Goal: Information Seeking & Learning: Learn about a topic

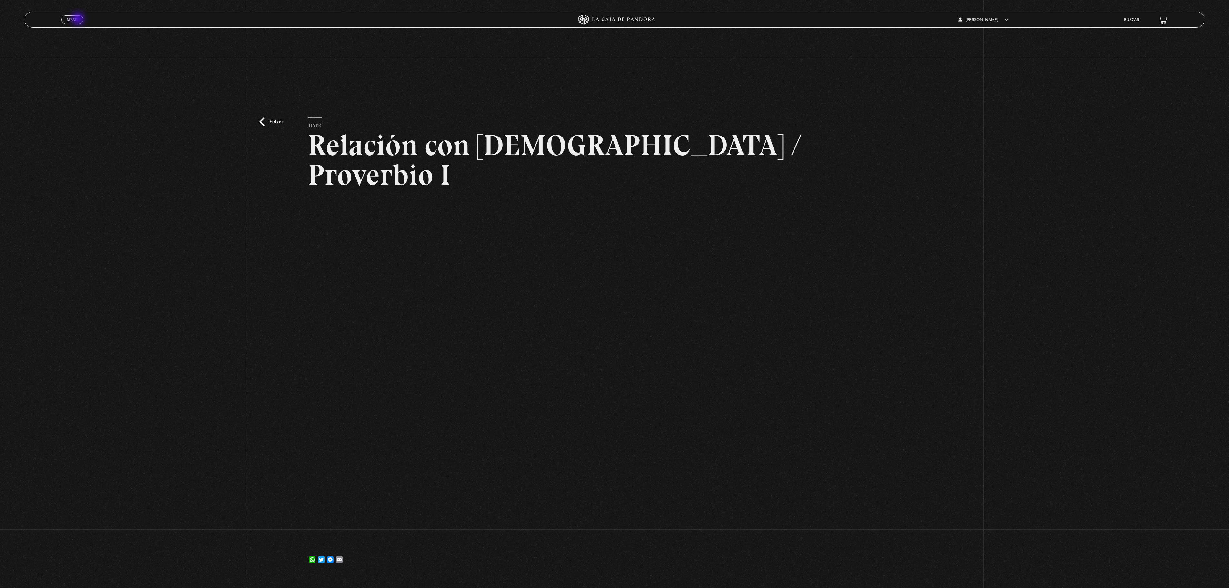
click at [79, 19] on link "Menu Cerrar" at bounding box center [72, 19] width 22 height 8
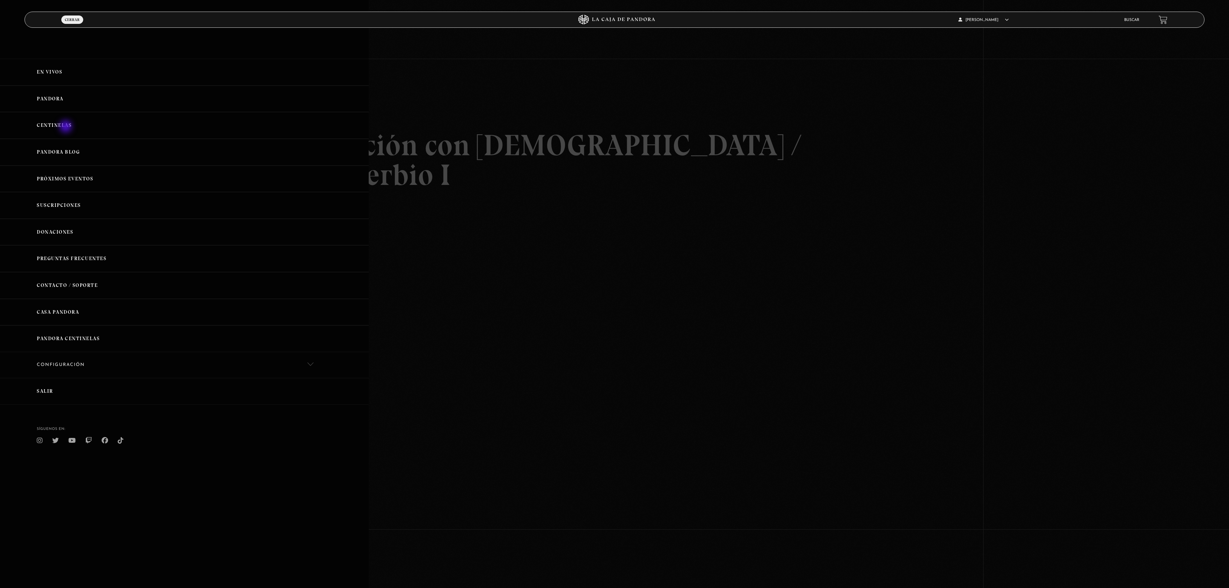
click at [66, 127] on link "Centinelas" at bounding box center [184, 125] width 369 height 27
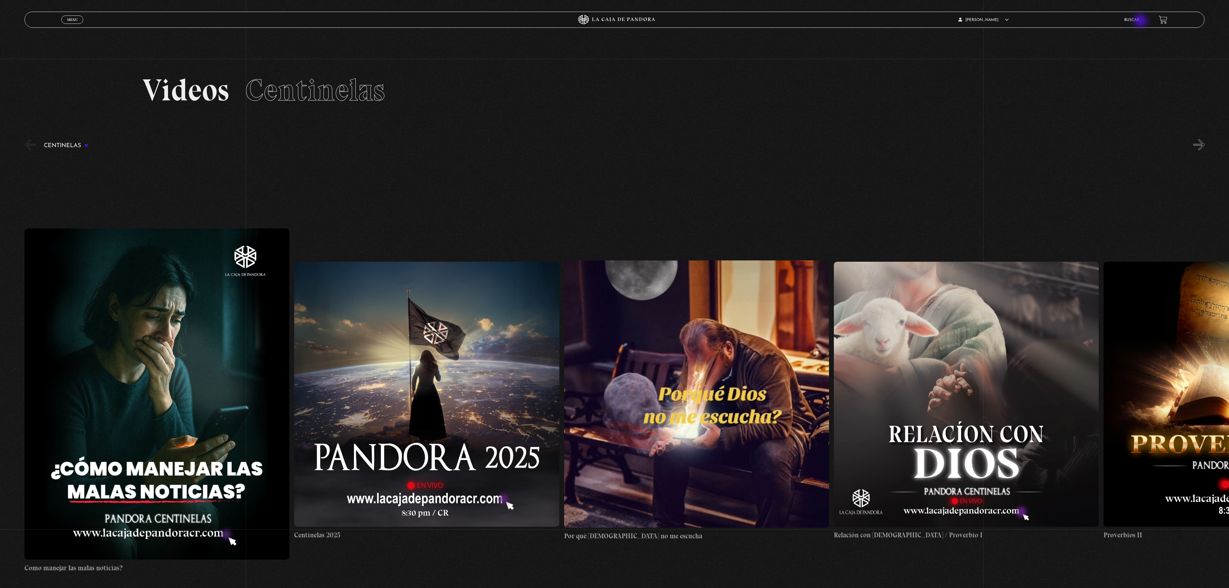
click at [1139, 21] on link "Buscar" at bounding box center [1131, 20] width 15 height 4
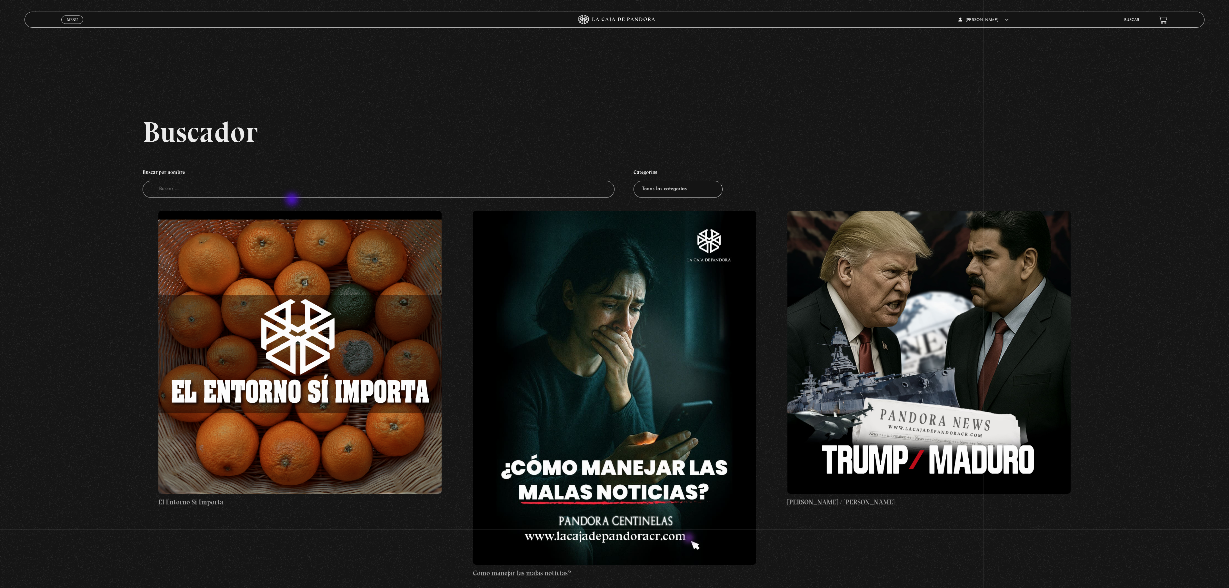
click at [292, 197] on input "Buscador" at bounding box center [379, 189] width 472 height 17
type input "coom leer la biblia"
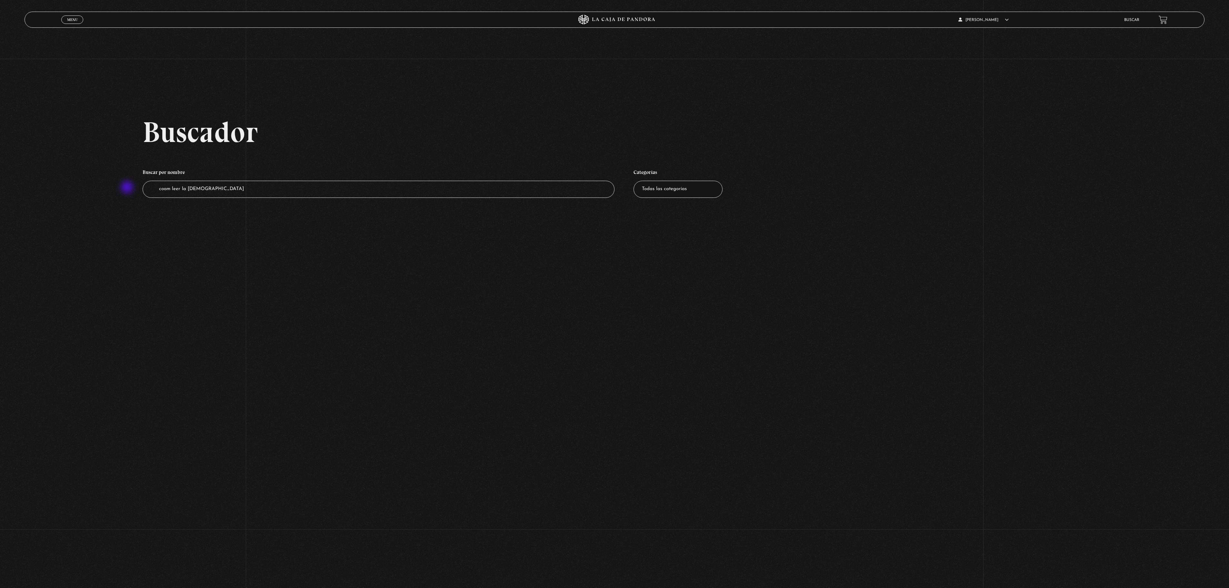
drag, startPoint x: 224, startPoint y: 191, endPoint x: 128, endPoint y: 188, distance: 96.2
click at [128, 188] on div "Buscador Buscar por nombre Buscador coom leer la biblia Categorías Todas las ca…" at bounding box center [614, 163] width 1229 height 93
type input "la biblia"
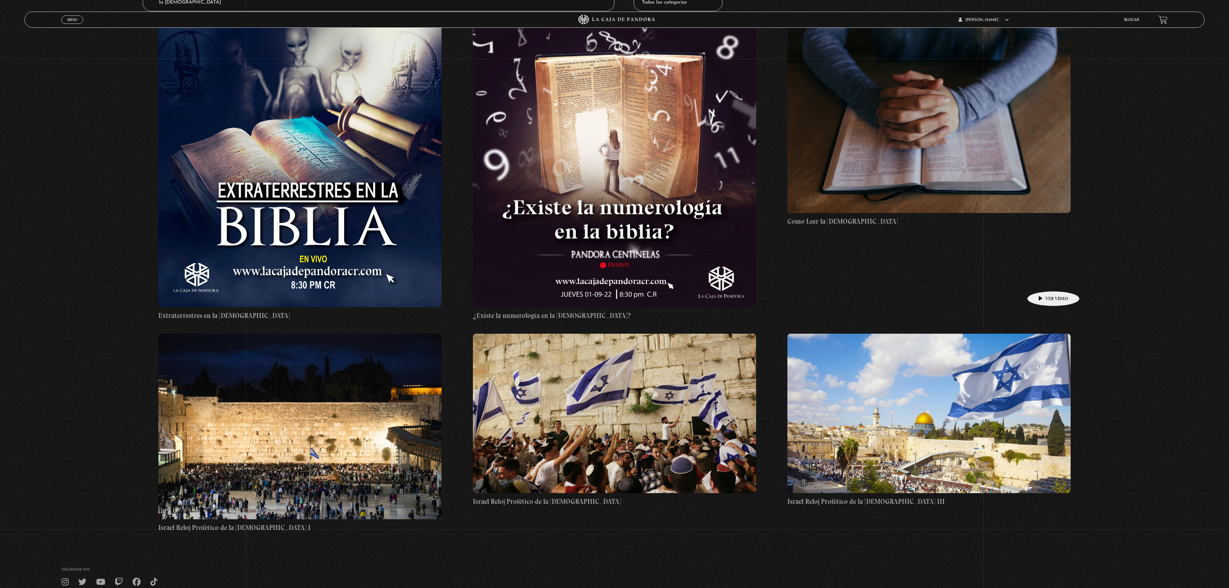
scroll to position [118, 0]
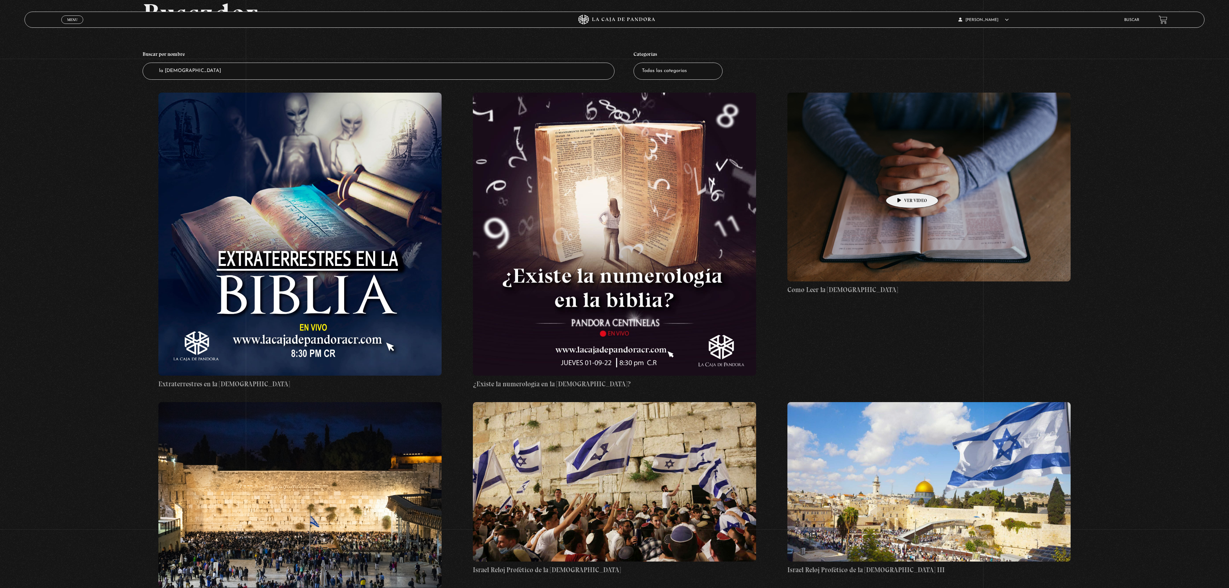
click at [902, 183] on figure at bounding box center [928, 187] width 283 height 189
